Goal: Transaction & Acquisition: Purchase product/service

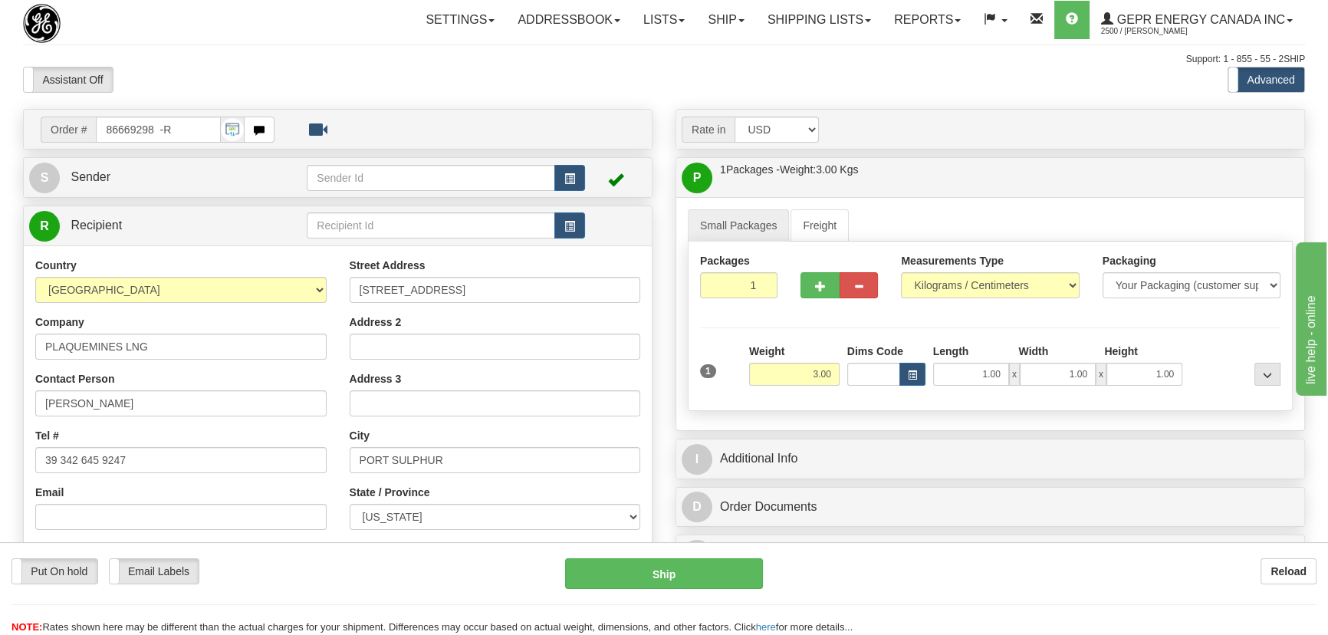
drag, startPoint x: 194, startPoint y: 132, endPoint x: 0, endPoint y: 125, distance: 194.1
click at [0, 124] on div "Toggle navigation Settings Shipping Preferences Fields Preferences New" at bounding box center [664, 432] width 1328 height 864
click at [258, 50] on body "Training Course Close Toggle navigation Settings Shipping Preferences New Recip…" at bounding box center [669, 317] width 1338 height 635
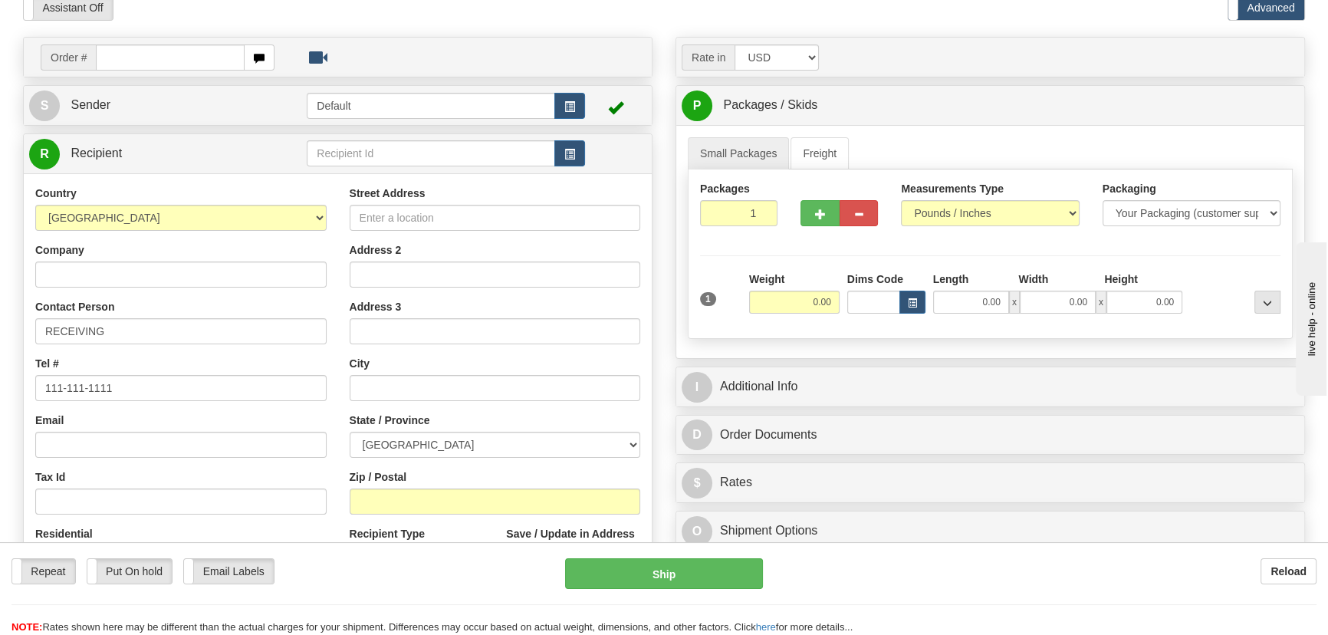
scroll to position [139, 0]
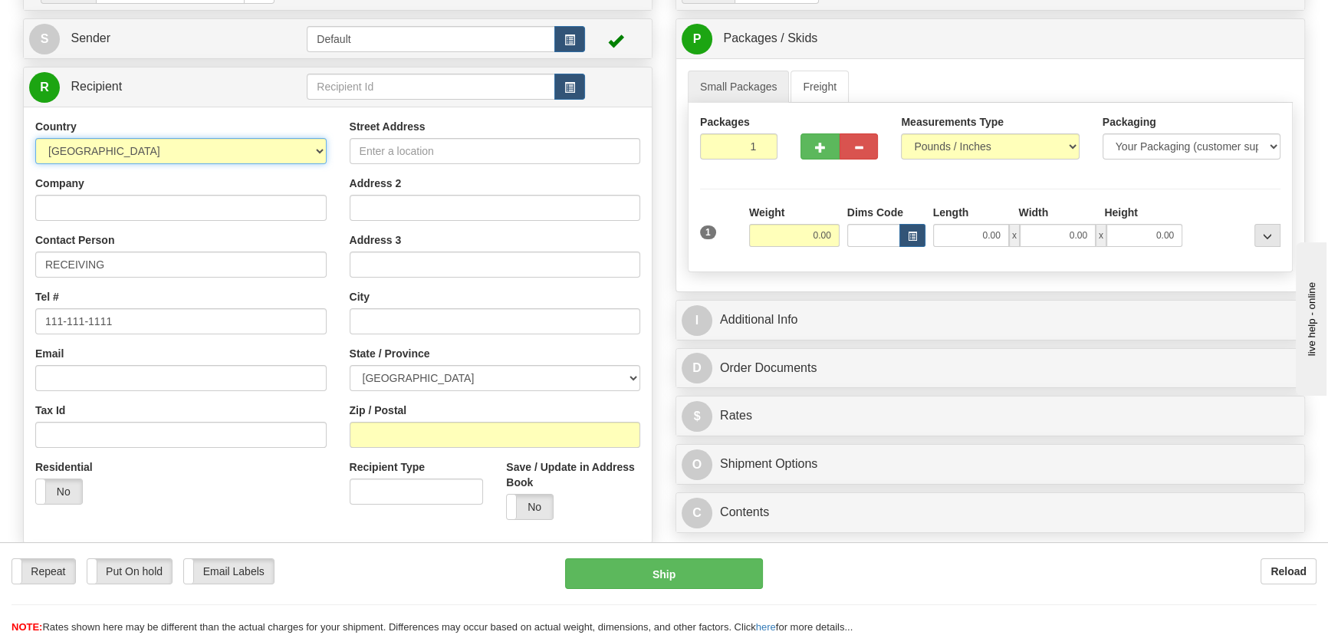
click at [209, 153] on select "[GEOGRAPHIC_DATA] [GEOGRAPHIC_DATA] [GEOGRAPHIC_DATA] [GEOGRAPHIC_DATA] [US_STA…" at bounding box center [180, 151] width 291 height 26
select select "US"
click at [449, 442] on input "Zip / Postal" at bounding box center [495, 435] width 291 height 26
paste input "07936"
type input "07936"
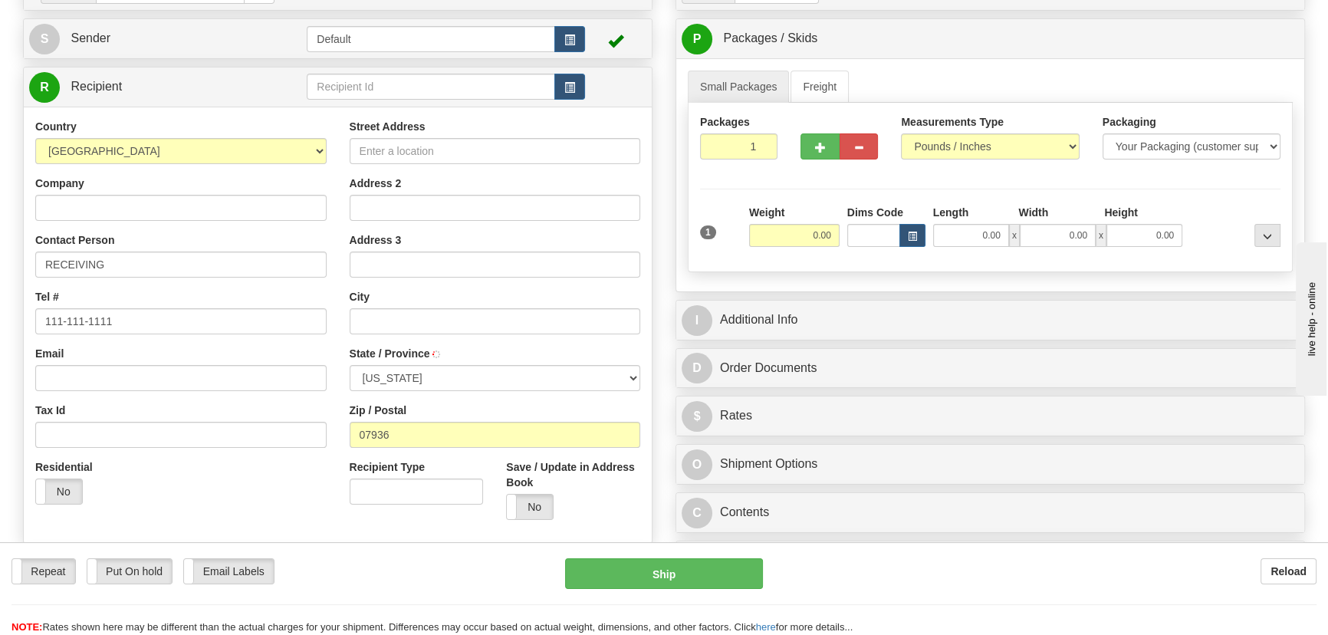
click at [297, 481] on div "Residential Yes No" at bounding box center [181, 487] width 314 height 57
type input "[GEOGRAPHIC_DATA]"
select select "NJ"
drag, startPoint x: 803, startPoint y: 238, endPoint x: 860, endPoint y: 254, distance: 59.0
click at [861, 254] on div "1 Weight 0.00 Dims Code 0.00" at bounding box center [990, 232] width 588 height 54
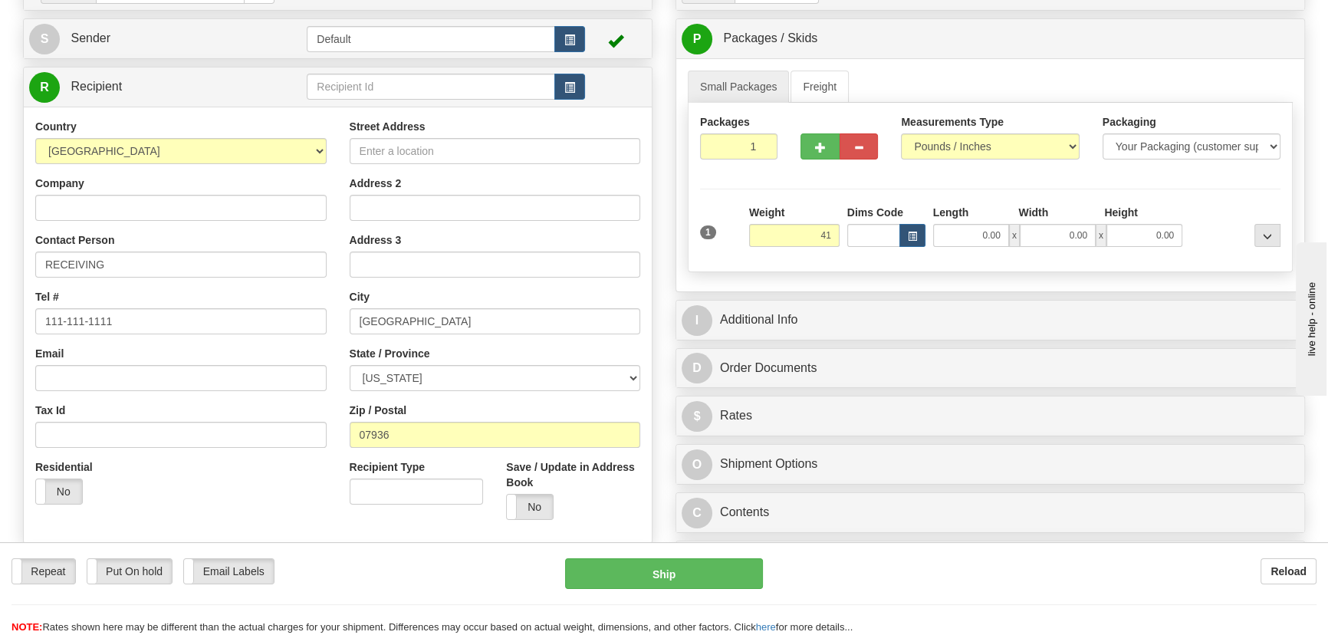
type input "41.00"
click at [1174, 212] on div "Height" at bounding box center [1143, 214] width 86 height 19
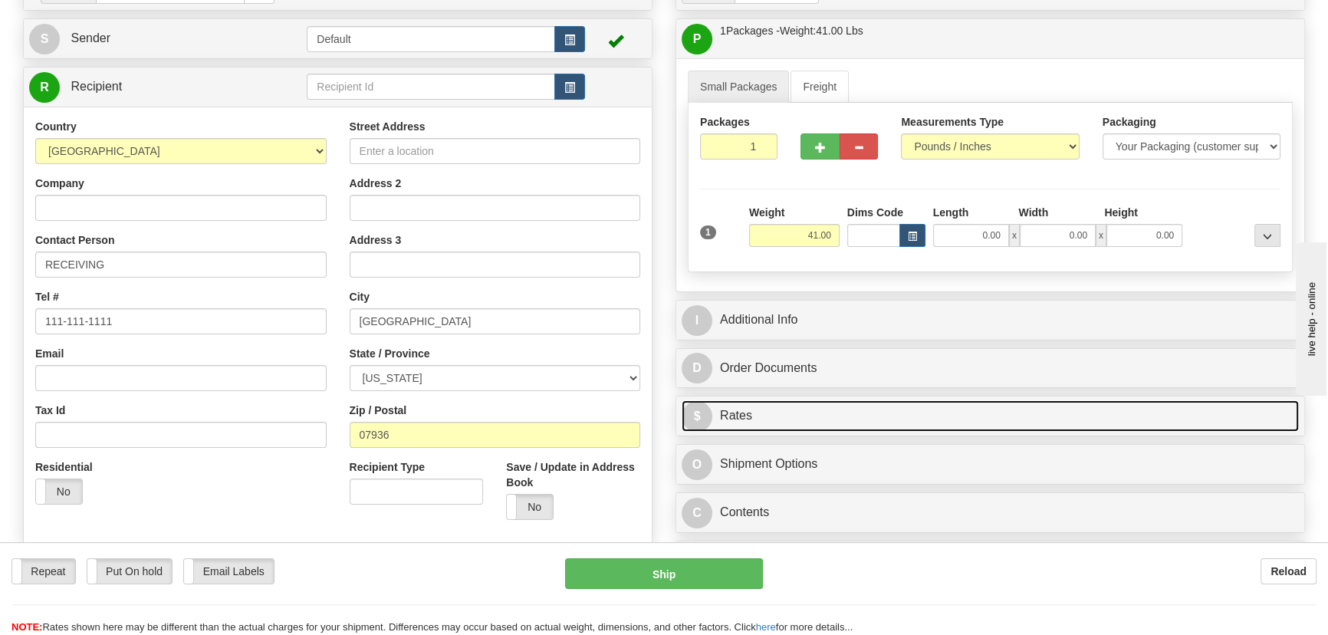
click at [1180, 416] on link "$ Rates" at bounding box center [989, 415] width 617 height 31
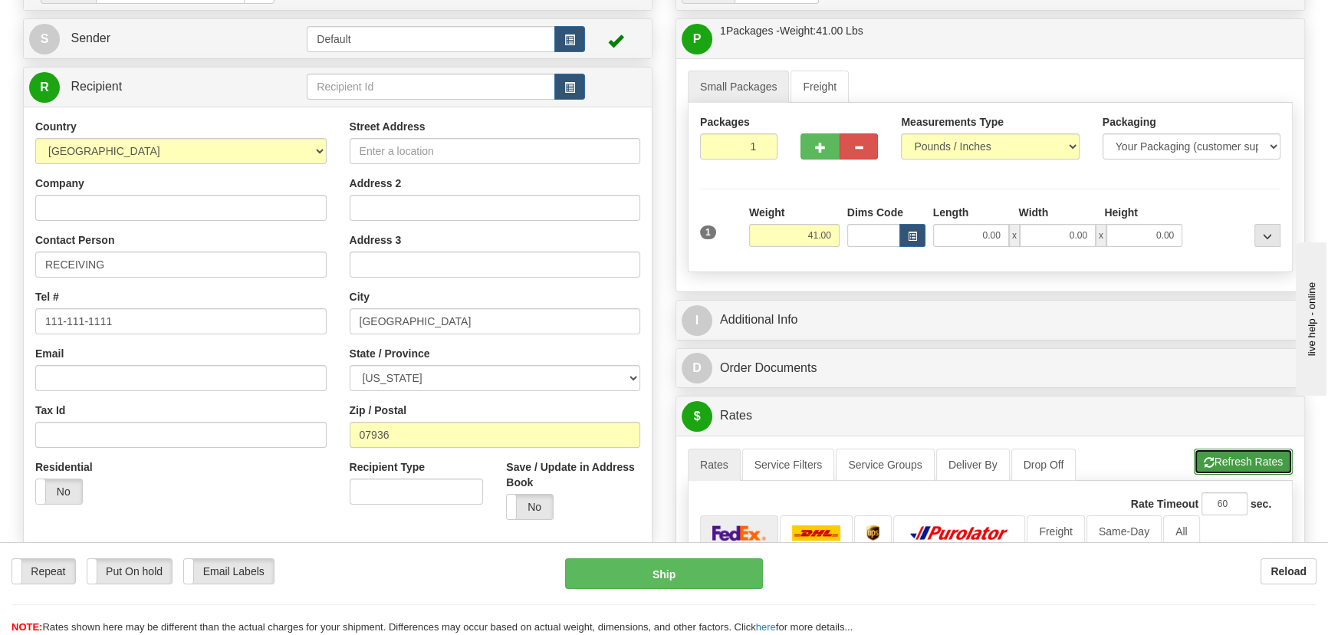
click at [1250, 457] on button "Refresh Rates" at bounding box center [1243, 461] width 99 height 26
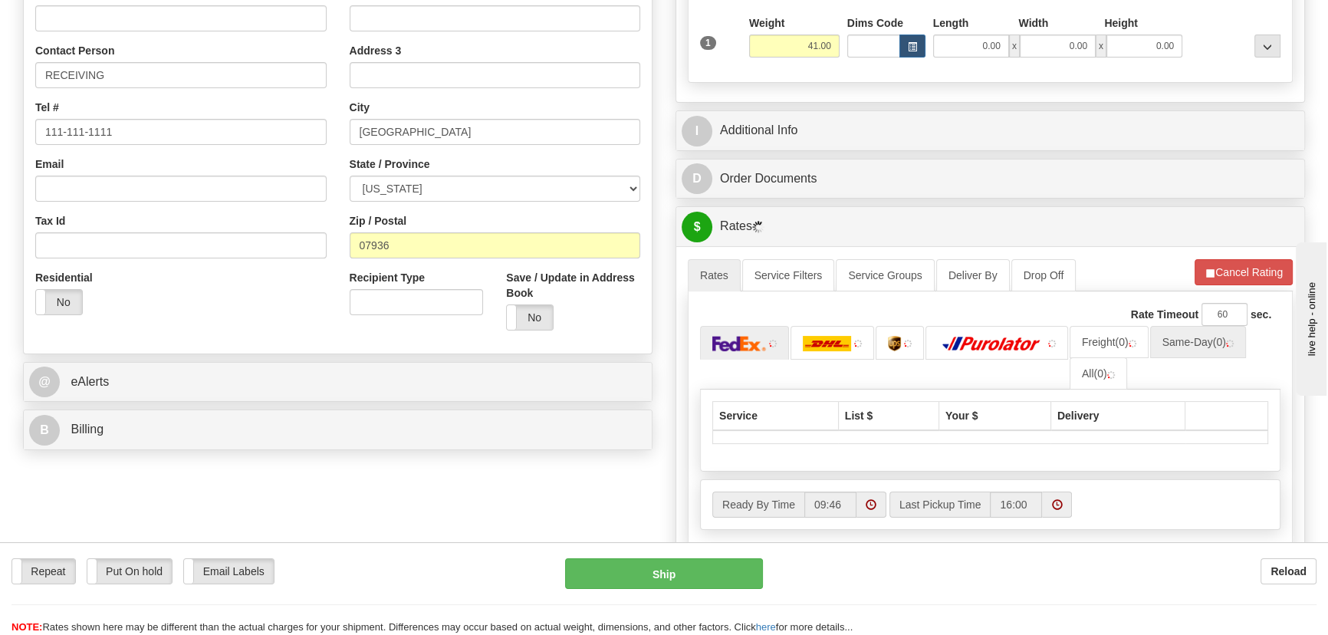
scroll to position [348, 0]
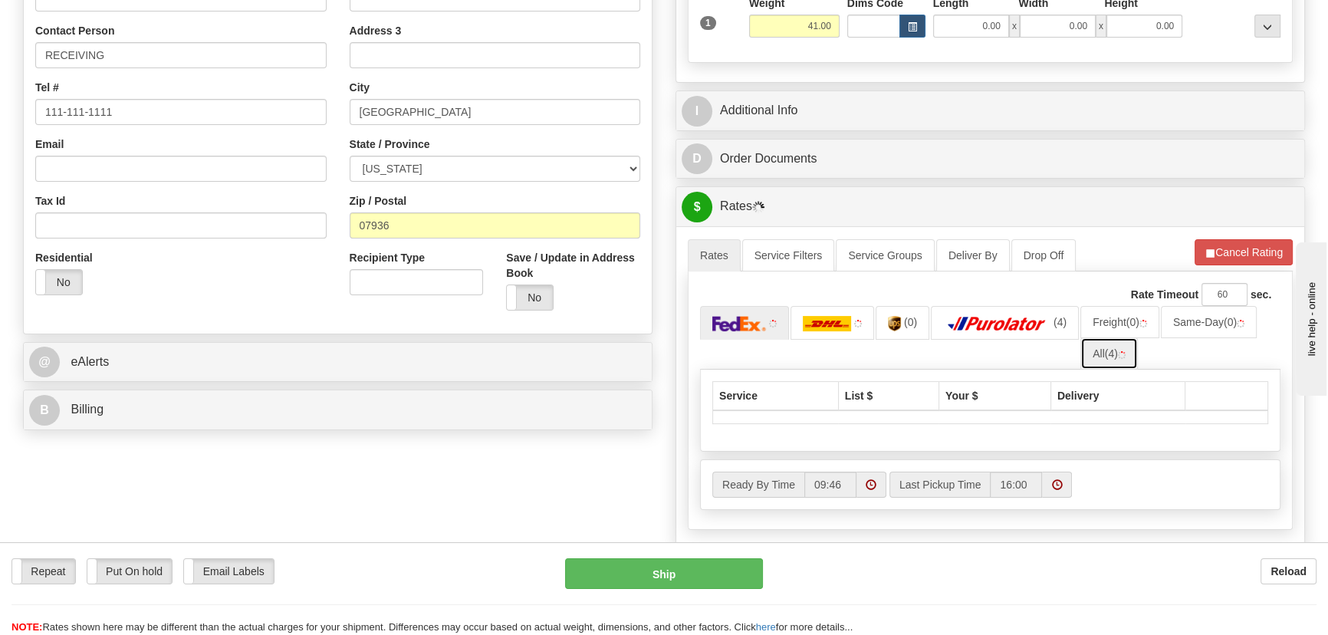
click at [1125, 348] on link "All (4)" at bounding box center [1108, 353] width 57 height 32
